Goal: Navigation & Orientation: Find specific page/section

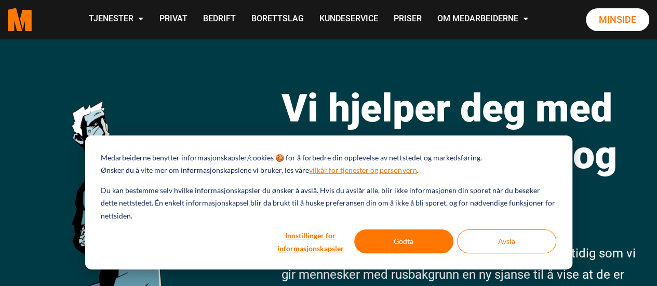
scroll to position [42, 0]
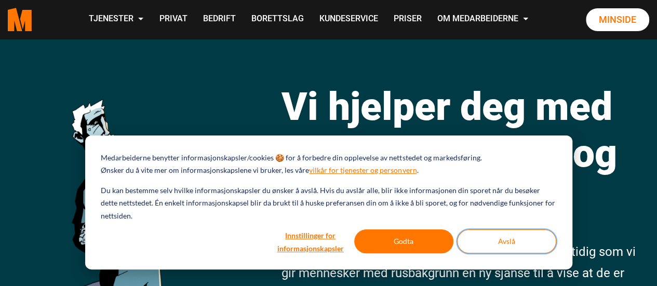
click at [509, 246] on button "Avslå" at bounding box center [506, 242] width 99 height 24
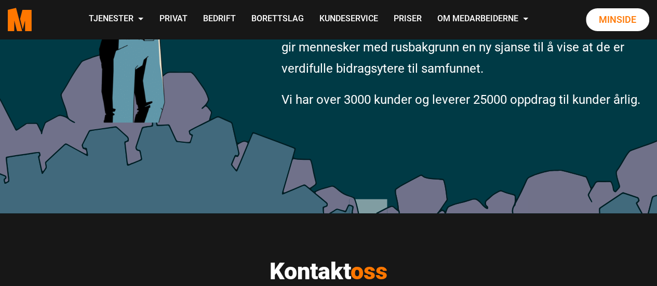
scroll to position [268, 0]
click at [504, 23] on link "Om Medarbeiderne" at bounding box center [482, 19] width 107 height 37
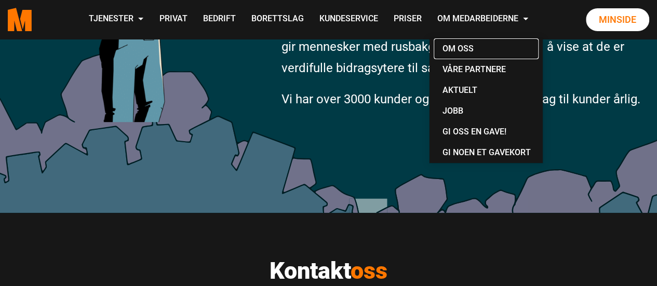
click at [507, 48] on link "Om oss" at bounding box center [486, 48] width 105 height 21
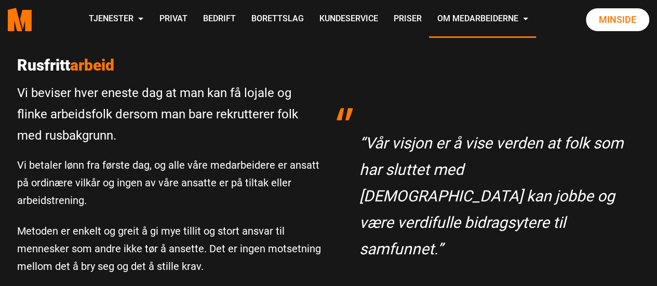
scroll to position [270, 0]
